Goal: Check status

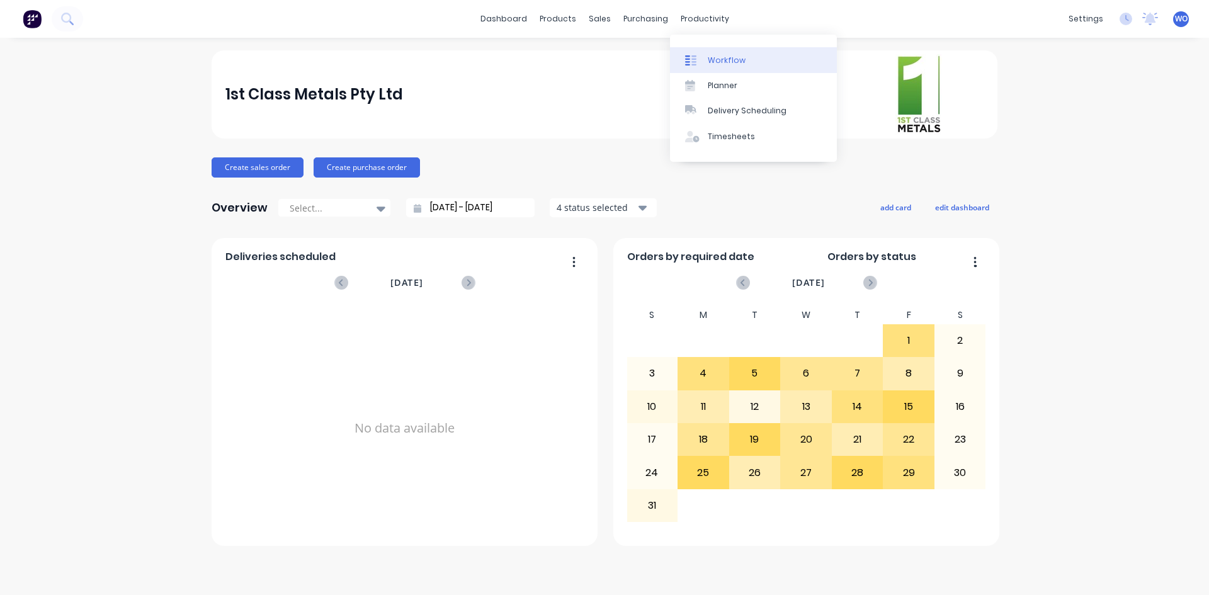
click at [721, 52] on link "Workflow" at bounding box center [753, 59] width 167 height 25
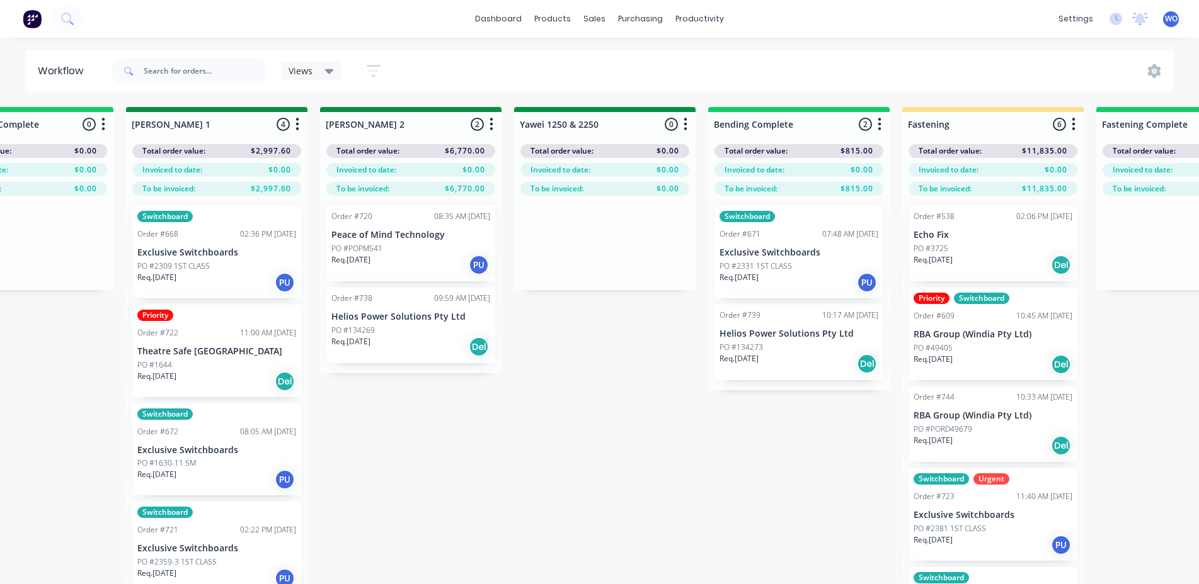
scroll to position [0, 2250]
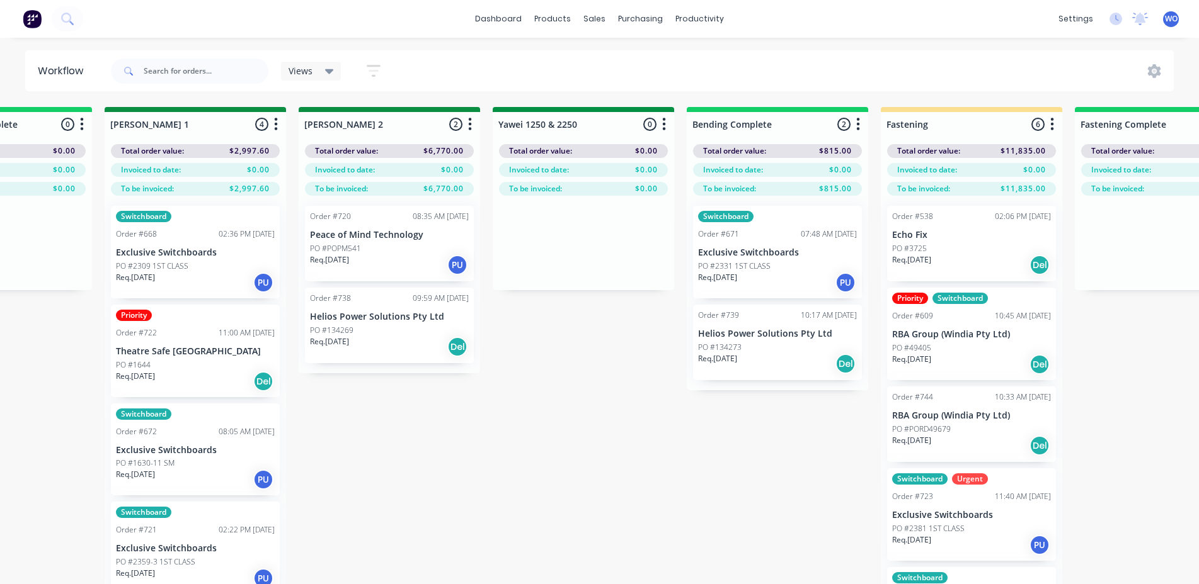
click at [823, 255] on p "Exclusive Switchboards" at bounding box center [777, 253] width 159 height 11
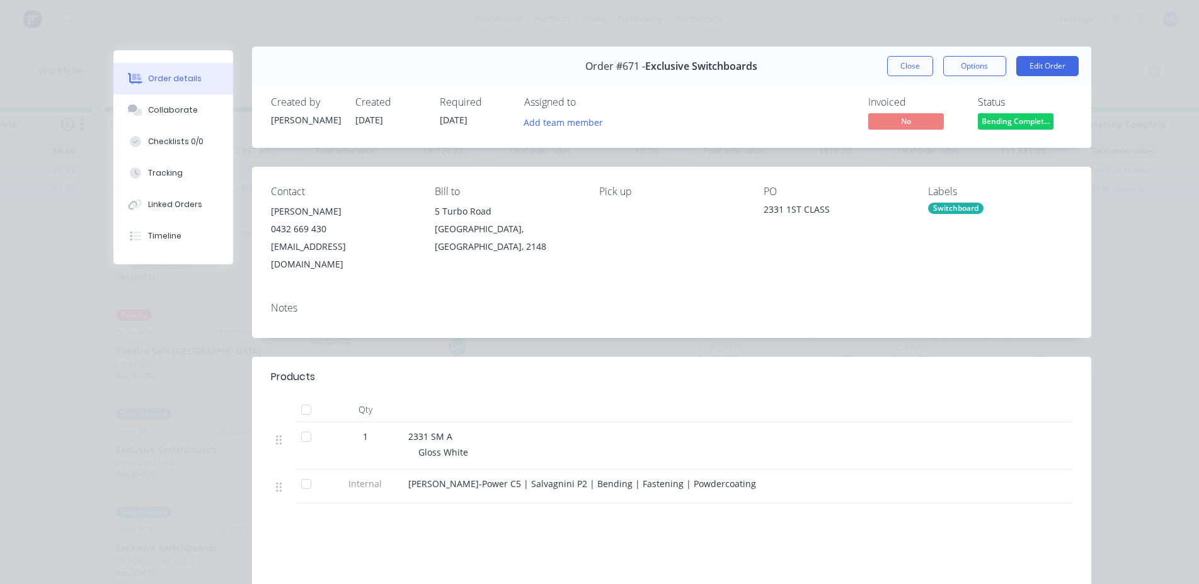
scroll to position [0, 0]
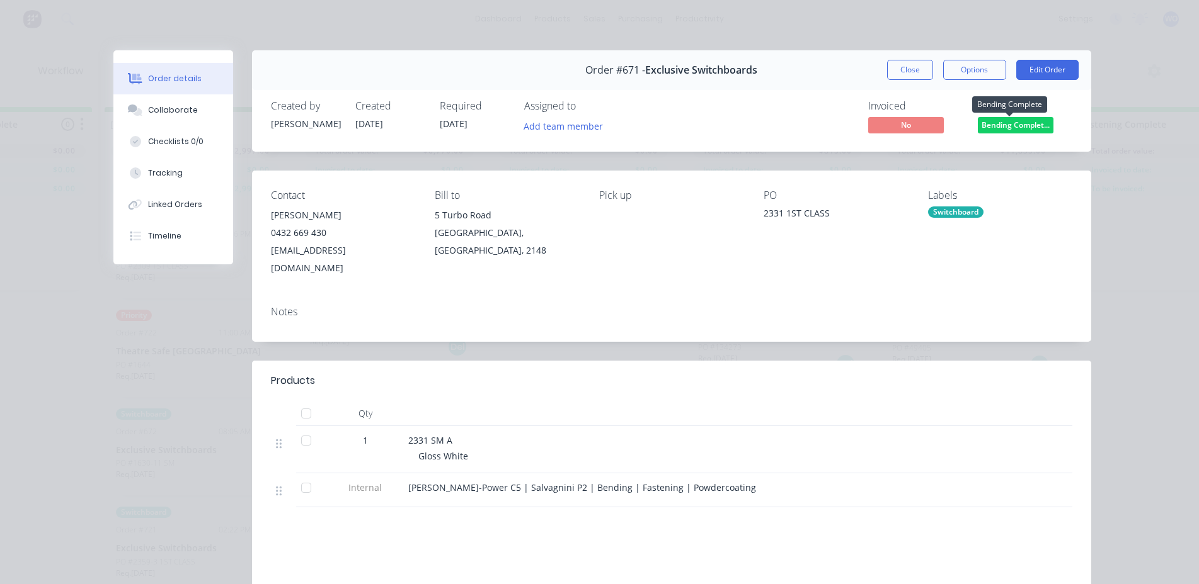
click at [1035, 126] on span "Bending Complet..." at bounding box center [1016, 125] width 76 height 16
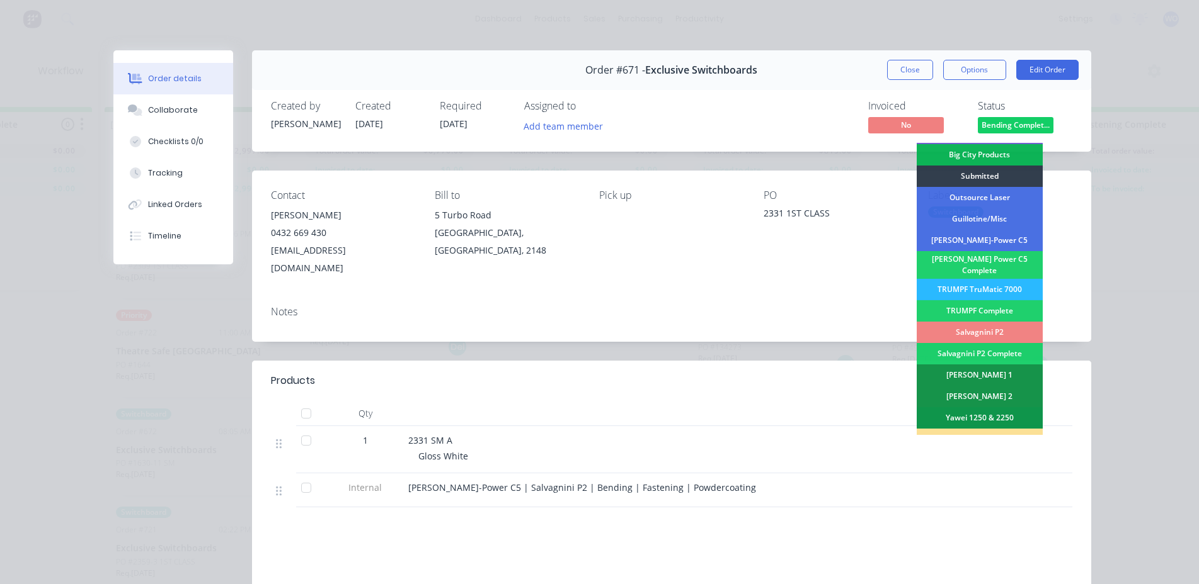
scroll to position [63, 0]
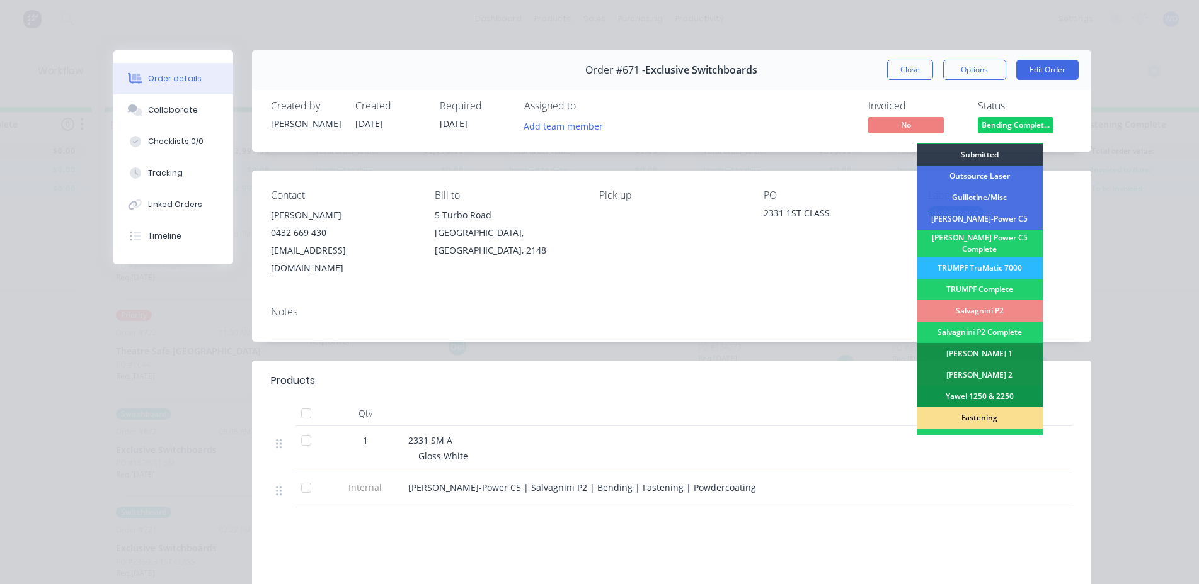
click at [967, 408] on div "Fastening" at bounding box center [979, 418] width 126 height 21
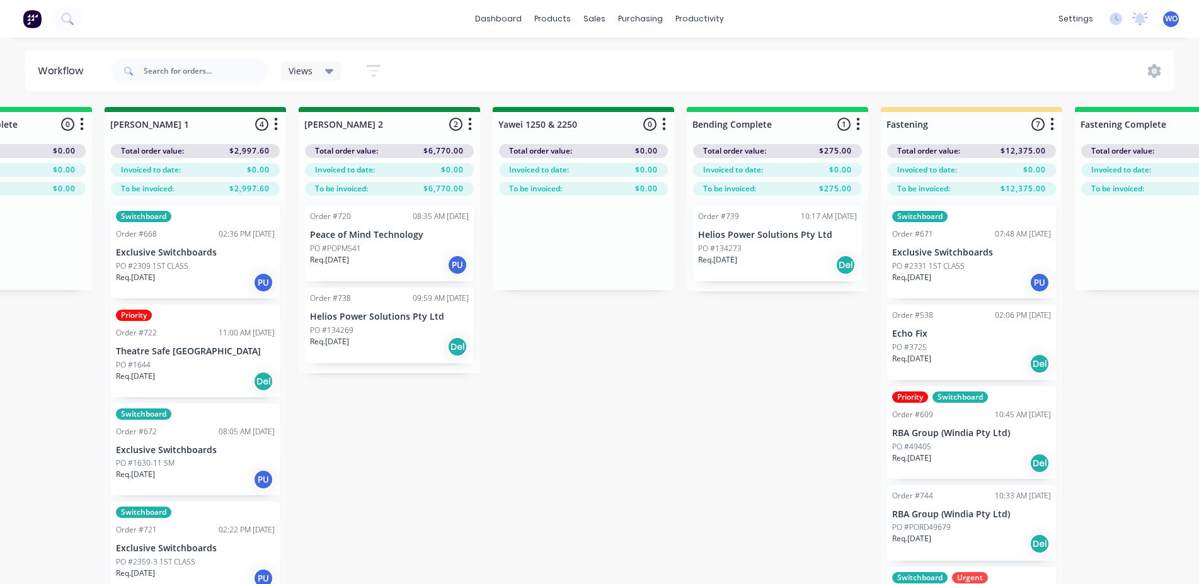
click at [816, 253] on div "PO #134273" at bounding box center [777, 248] width 159 height 11
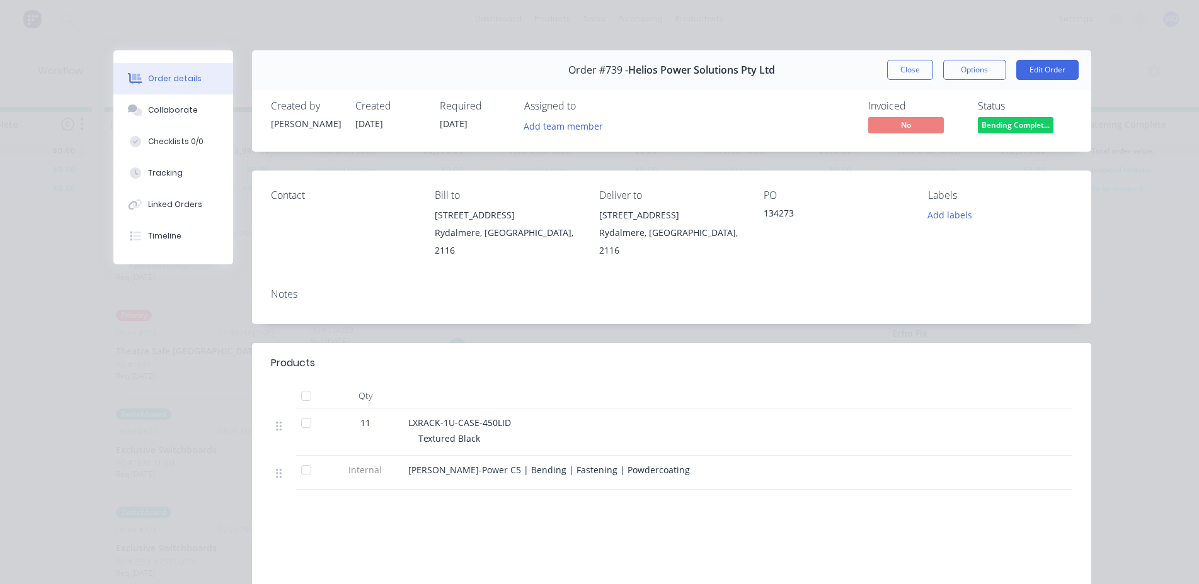
click at [1013, 130] on span "Bending Complet..." at bounding box center [1016, 125] width 76 height 16
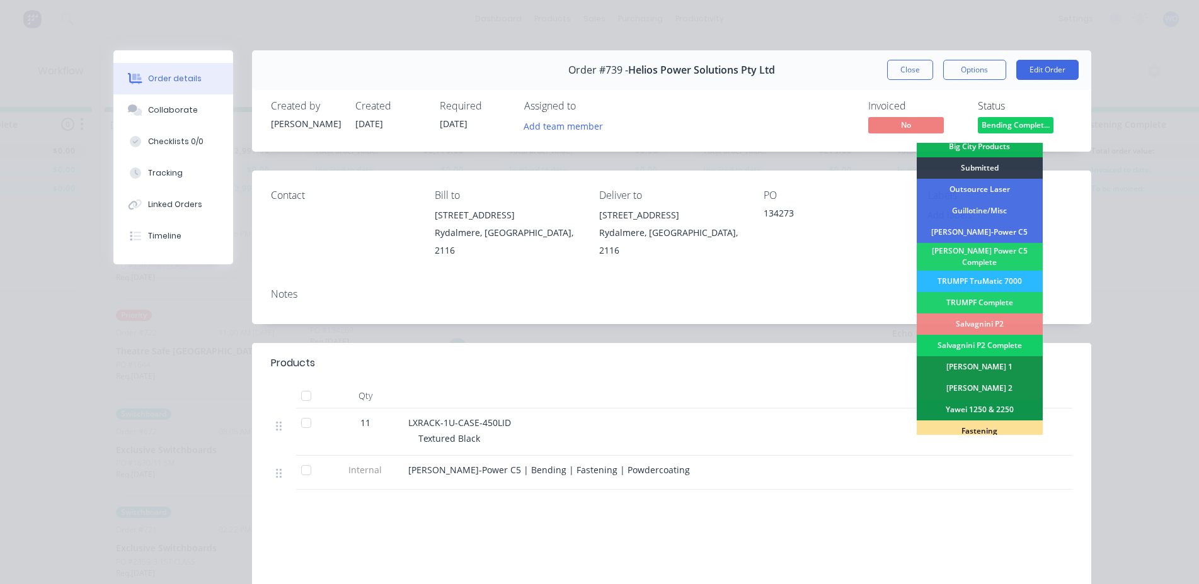
scroll to position [126, 0]
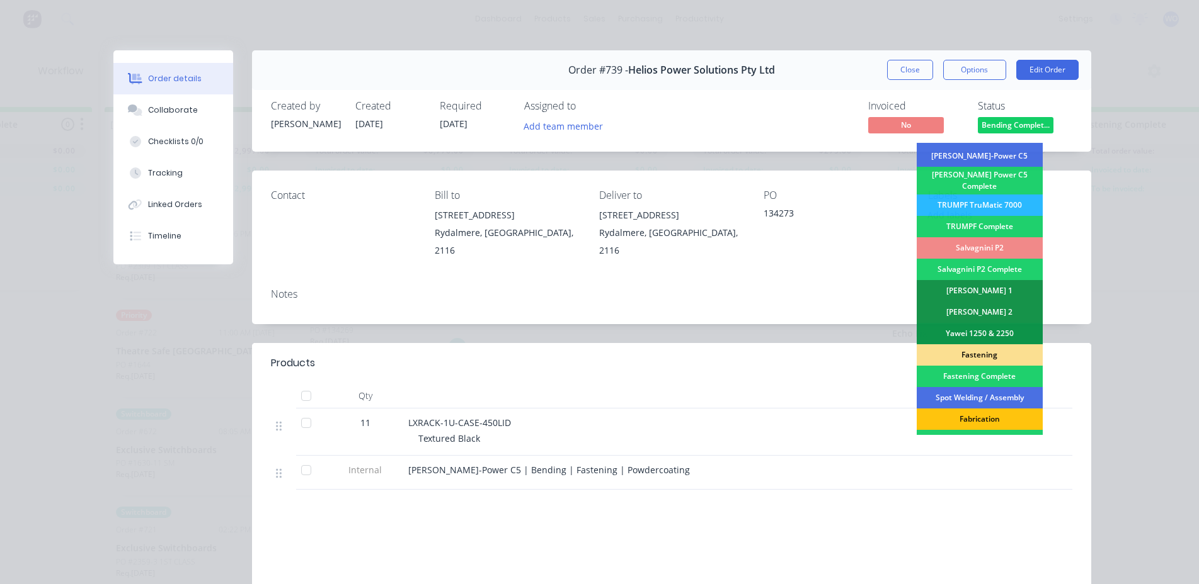
click at [974, 353] on div "Fastening" at bounding box center [979, 355] width 126 height 21
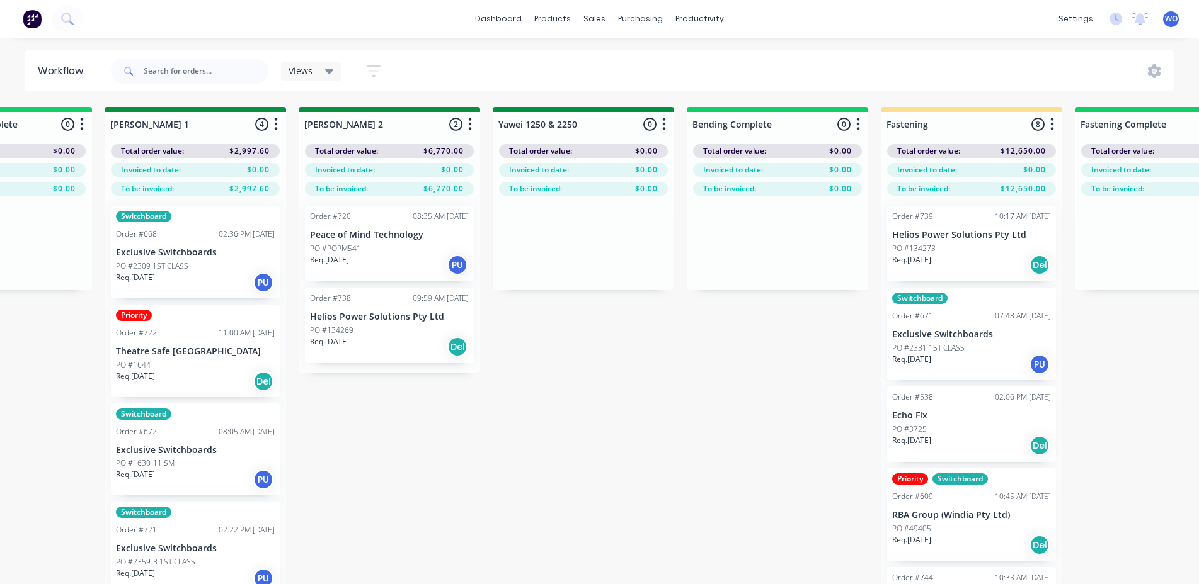
click at [685, 507] on div "On Hold 1 Status colour #FF4949 hex #FF4949 Save Cancel Notifications Email SMS…" at bounding box center [617, 368] width 5754 height 522
click at [620, 581] on div "On Hold 1 Status colour #FF4949 hex #FF4949 Save Cancel Notifications Email SMS…" at bounding box center [617, 368] width 5754 height 522
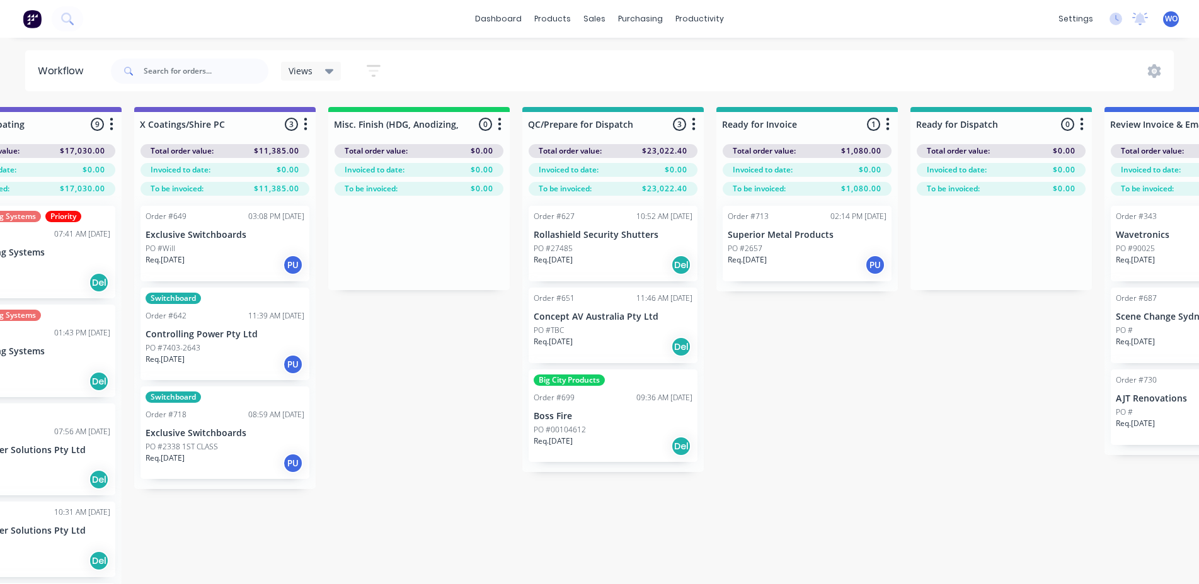
scroll to position [0, 4323]
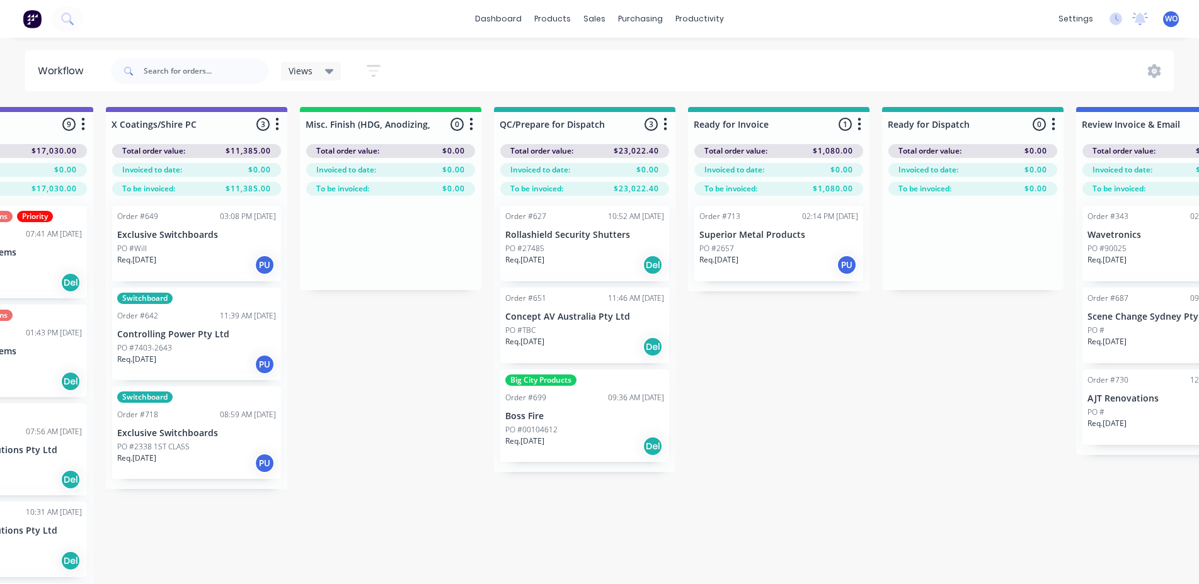
scroll to position [0, 4426]
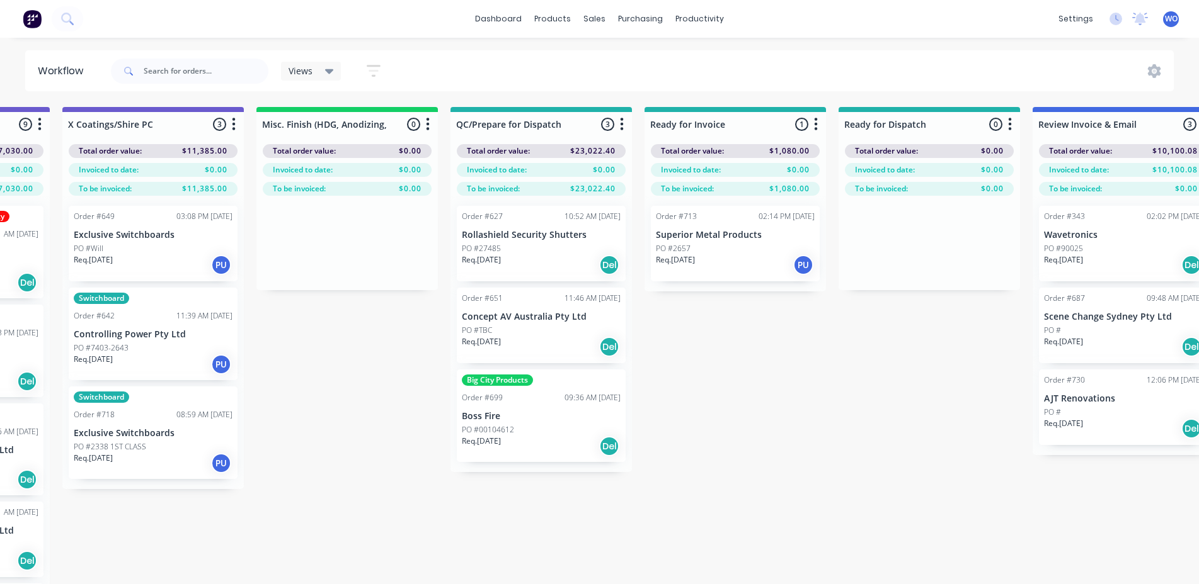
drag, startPoint x: 986, startPoint y: 470, endPoint x: 1010, endPoint y: 510, distance: 46.7
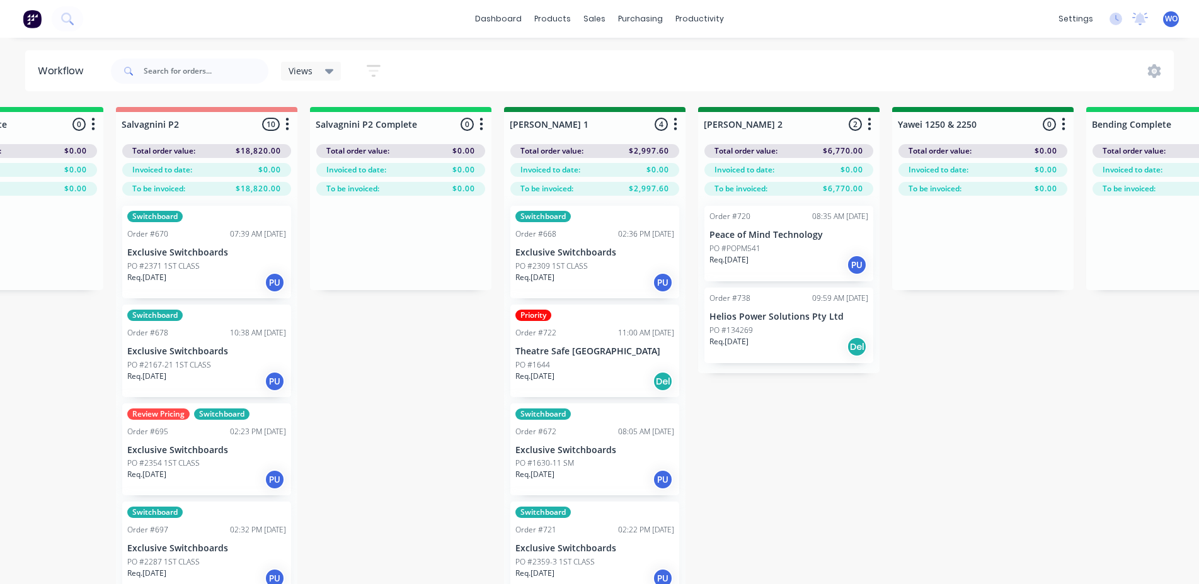
scroll to position [0, 1823]
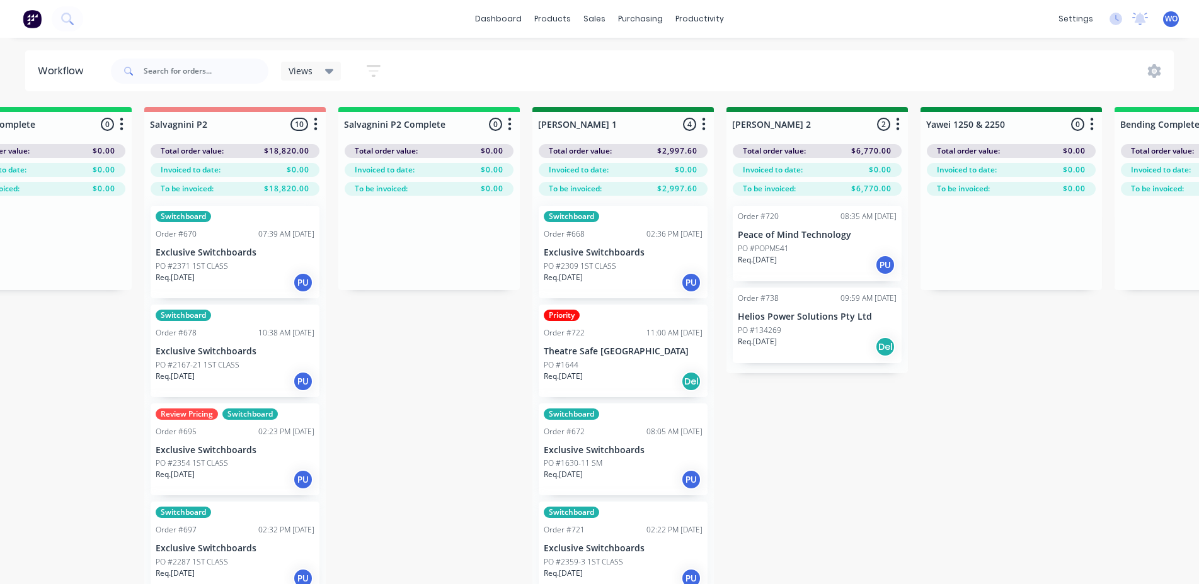
click at [954, 513] on div "On Hold 1 Status colour #FF4949 hex #FF4949 Save Cancel Notifications Email SMS…" at bounding box center [1045, 368] width 5754 height 522
